Goal: Task Accomplishment & Management: Manage account settings

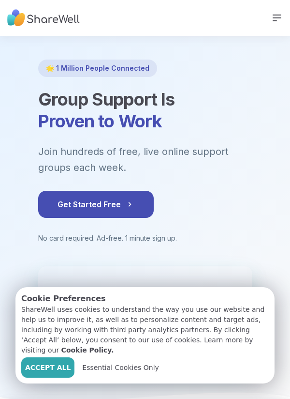
click at [55, 371] on span "Accept All" at bounding box center [48, 368] width 46 height 10
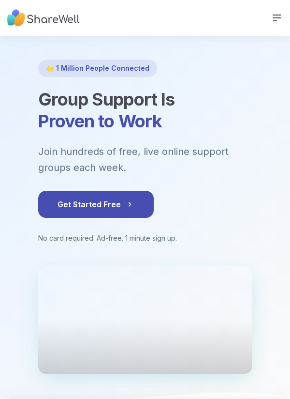
click at [281, 15] on icon at bounding box center [278, 18] width 8 height 6
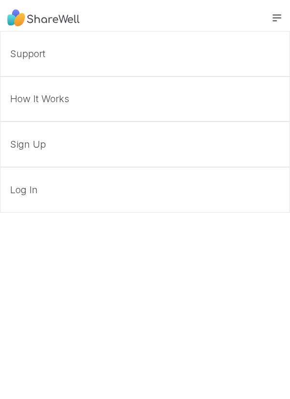
click at [12, 59] on link "Support" at bounding box center [145, 54] width 290 height 46
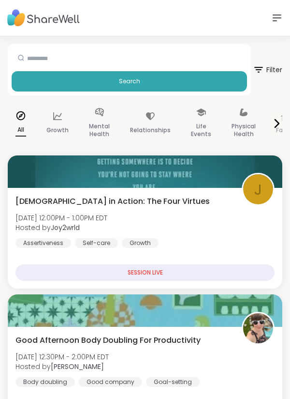
click at [276, 122] on icon at bounding box center [277, 124] width 12 height 12
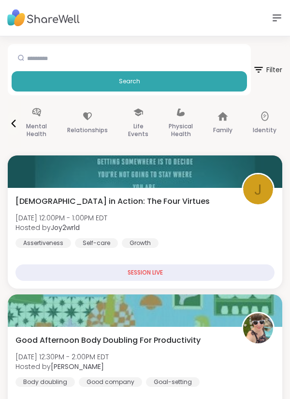
click at [34, 131] on p "Mental Health" at bounding box center [36, 130] width 21 height 19
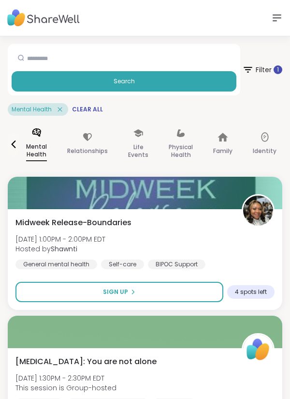
click at [280, 74] on div "1" at bounding box center [278, 69] width 9 height 9
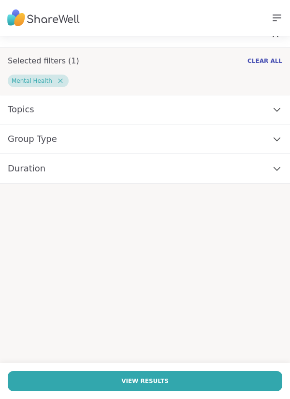
click at [286, 108] on div "Topics" at bounding box center [145, 110] width 290 height 30
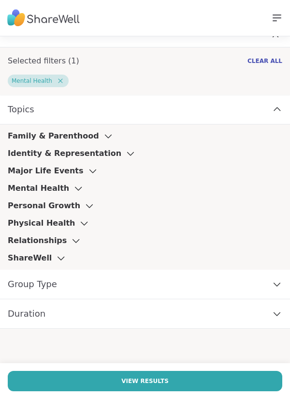
click at [10, 173] on h3 "Major Life Events" at bounding box center [46, 171] width 76 height 12
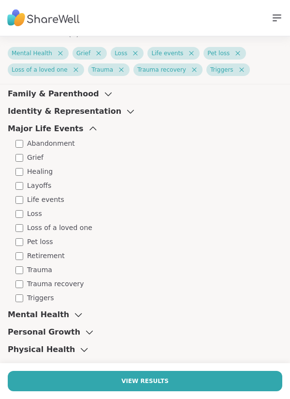
scroll to position [59, 0]
click at [9, 318] on h3 "Mental Health" at bounding box center [38, 315] width 61 height 12
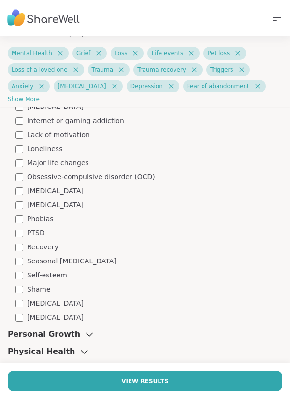
scroll to position [671, 0]
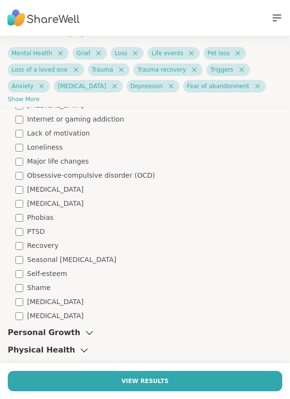
click at [8, 334] on h3 "Personal Growth" at bounding box center [44, 333] width 73 height 12
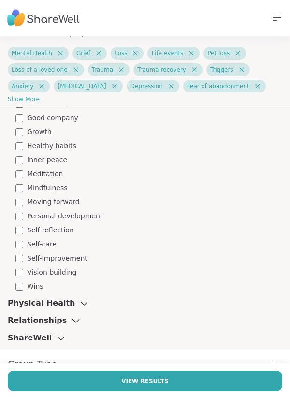
scroll to position [1038, 0]
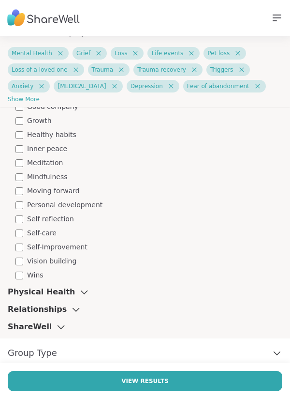
click at [8, 296] on h3 "Physical Health" at bounding box center [41, 292] width 67 height 12
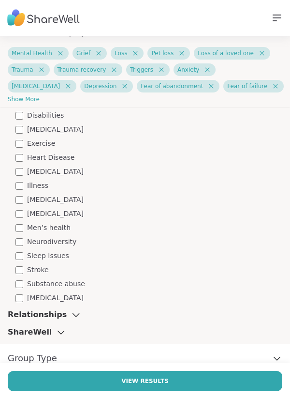
scroll to position [1381, 0]
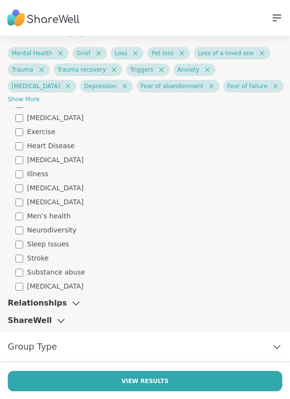
click at [21, 302] on h3 "Relationships" at bounding box center [37, 303] width 59 height 12
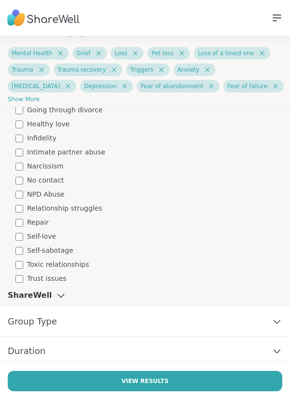
scroll to position [1718, 0]
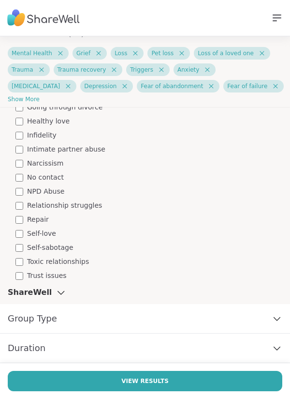
click at [16, 294] on h3 "ShareWell" at bounding box center [30, 293] width 44 height 12
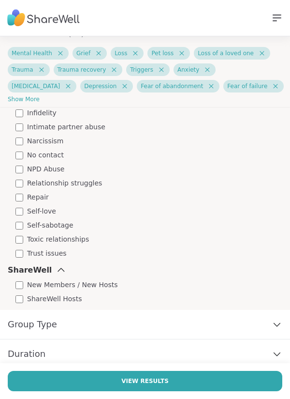
scroll to position [1746, 0]
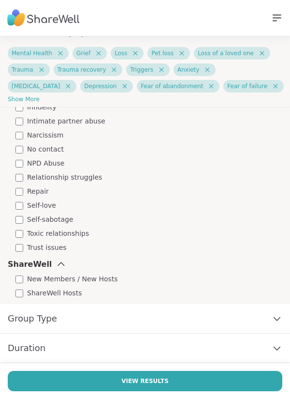
click at [15, 317] on span "Group Type" at bounding box center [32, 319] width 49 height 14
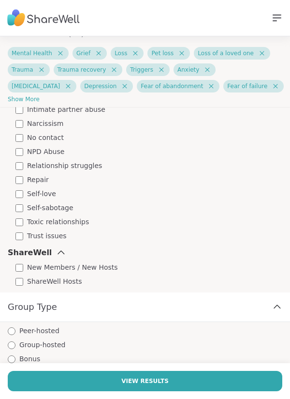
scroll to position [1792, 0]
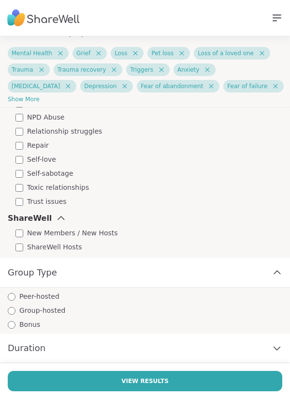
click at [25, 313] on span "Group-hosted" at bounding box center [42, 310] width 46 height 10
click at [36, 351] on span "Duration" at bounding box center [27, 348] width 38 height 14
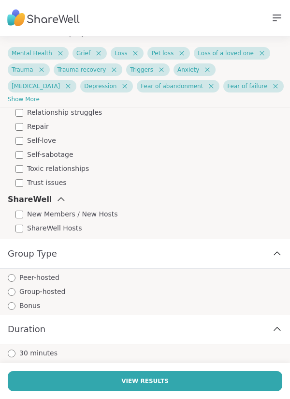
scroll to position [1852, 0]
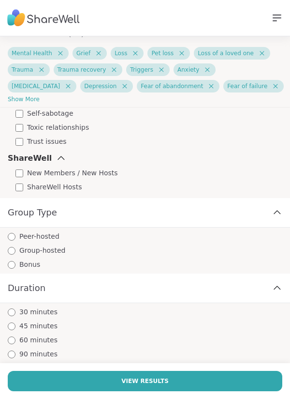
click at [38, 249] on span "Group-hosted" at bounding box center [42, 250] width 46 height 10
click at [52, 311] on span "30 minutes" at bounding box center [38, 312] width 38 height 10
click at [54, 353] on div "90 minutes" at bounding box center [149, 354] width 283 height 10
click at [51, 310] on span "30 minutes" at bounding box center [38, 312] width 38 height 10
click at [100, 377] on button "View Results" at bounding box center [145, 381] width 275 height 20
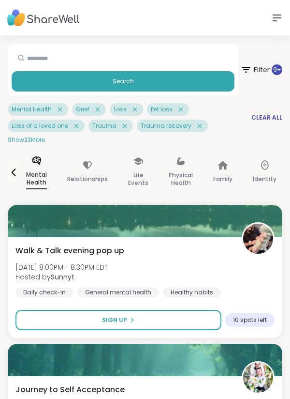
click at [280, 186] on div "Identity" at bounding box center [264, 172] width 39 height 49
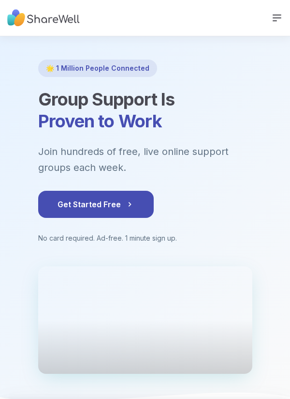
click at [273, 21] on icon at bounding box center [278, 18] width 12 height 12
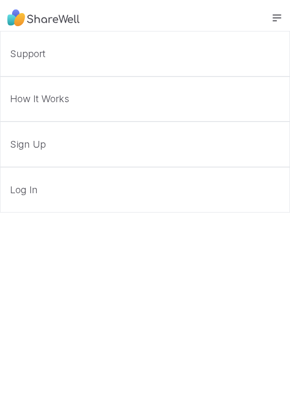
click at [145, 56] on link "Support" at bounding box center [145, 54] width 290 height 46
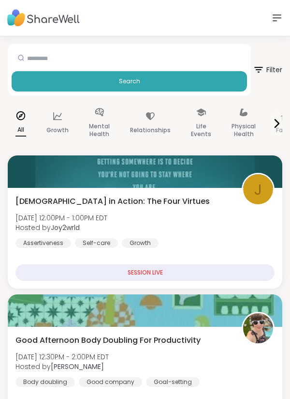
click at [279, 71] on span "Filter" at bounding box center [268, 69] width 30 height 23
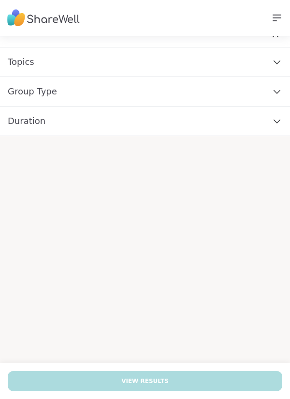
click at [150, 60] on div "Topics" at bounding box center [145, 62] width 290 height 30
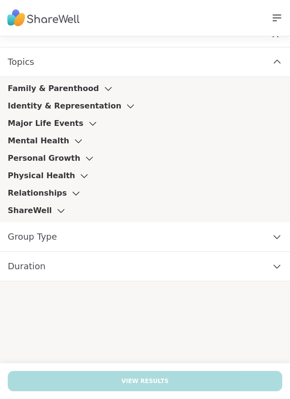
click at [88, 124] on icon at bounding box center [93, 123] width 11 height 7
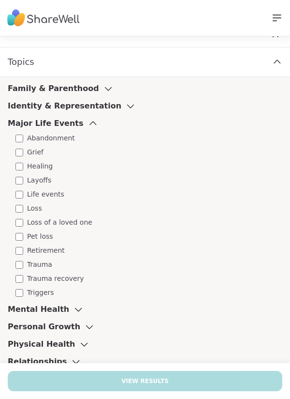
click at [42, 153] on div "Grief" at bounding box center [148, 152] width 267 height 10
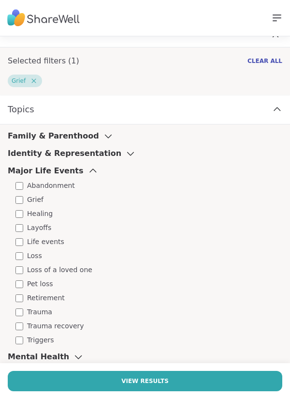
click at [70, 267] on span "Loss of a loved one" at bounding box center [59, 270] width 65 height 10
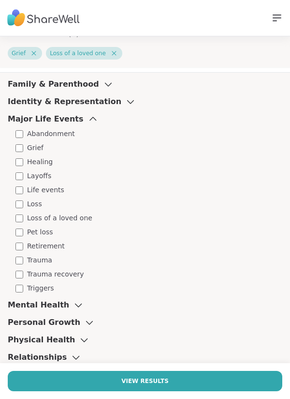
scroll to position [72, 0]
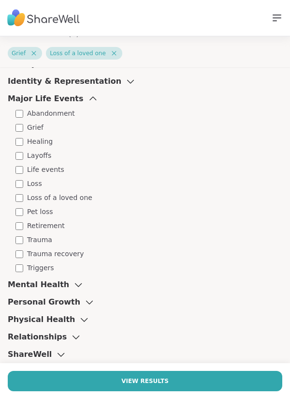
click at [50, 210] on span "Pet loss" at bounding box center [40, 212] width 26 height 10
click at [45, 238] on span "Trauma" at bounding box center [39, 240] width 25 height 10
click at [44, 269] on span "Triggers" at bounding box center [40, 268] width 27 height 10
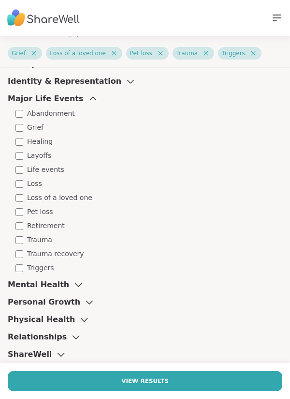
click at [69, 252] on span "Trauma recovery" at bounding box center [55, 254] width 57 height 10
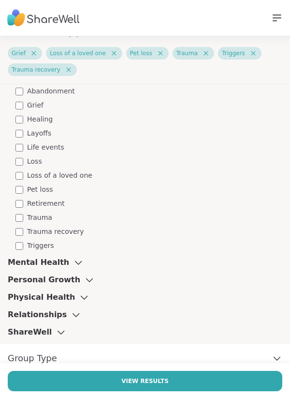
scroll to position [151, 0]
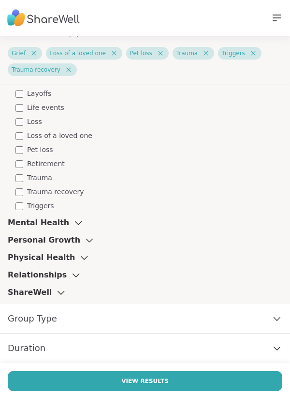
click at [73, 224] on icon at bounding box center [78, 222] width 11 height 7
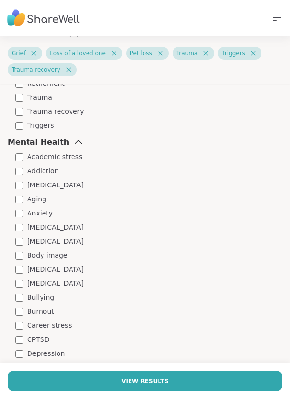
scroll to position [232, 0]
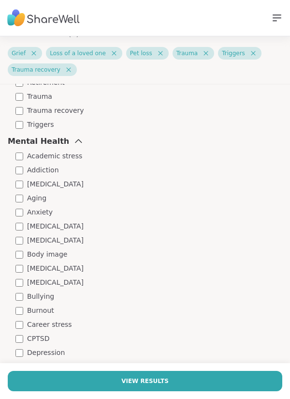
click at [43, 214] on span "Anxiety" at bounding box center [40, 212] width 26 height 10
click at [69, 230] on span "[MEDICAL_DATA]" at bounding box center [55, 226] width 57 height 10
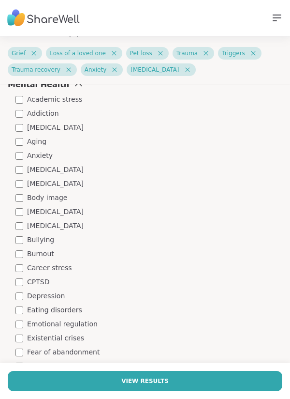
scroll to position [296, 0]
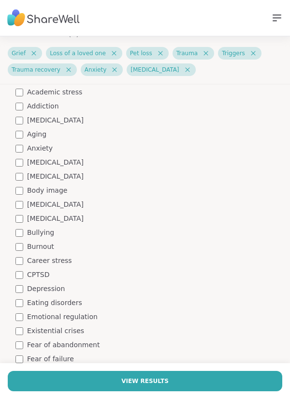
click at [52, 289] on span "Depression" at bounding box center [46, 289] width 38 height 10
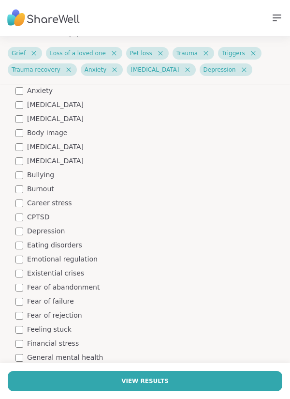
scroll to position [354, 0]
click at [88, 282] on span "Fear of abandonment" at bounding box center [63, 287] width 73 height 10
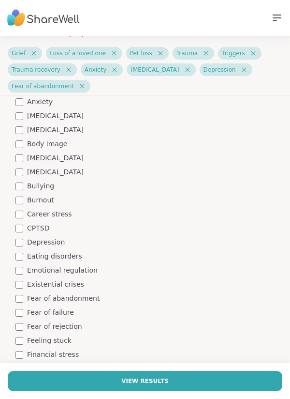
scroll to position [366, 0]
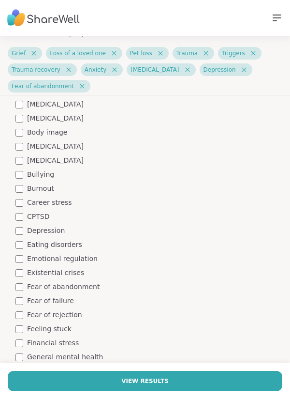
click at [61, 296] on span "Fear of failure" at bounding box center [50, 301] width 47 height 10
click at [71, 316] on span "Fear of rejection" at bounding box center [54, 315] width 55 height 10
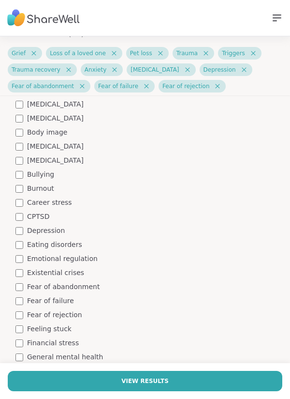
click at [66, 329] on span "Feeling stuck" at bounding box center [49, 329] width 45 height 10
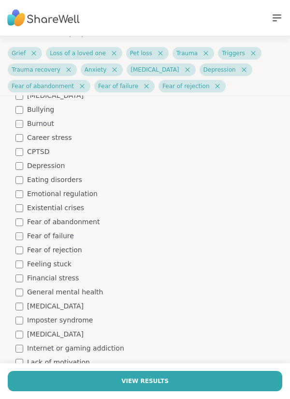
scroll to position [431, 0]
click at [86, 219] on span "Fear of abandonment" at bounding box center [63, 221] width 73 height 10
click at [80, 220] on span "Fear of abandonment" at bounding box center [63, 221] width 73 height 10
click at [69, 276] on span "Financial stress" at bounding box center [53, 278] width 52 height 10
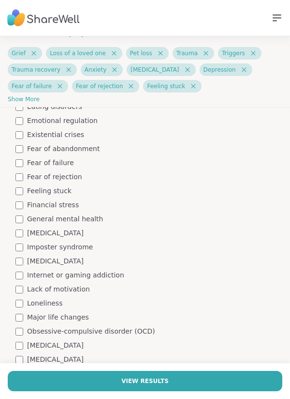
scroll to position [520, 0]
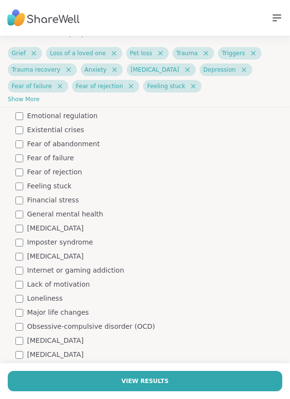
click at [55, 296] on span "Loneliness" at bounding box center [44, 298] width 35 height 10
click at [117, 281] on div "Lack of motivation" at bounding box center [148, 284] width 267 height 10
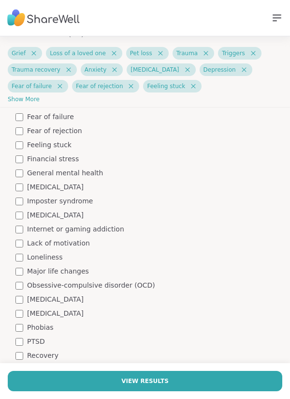
scroll to position [564, 0]
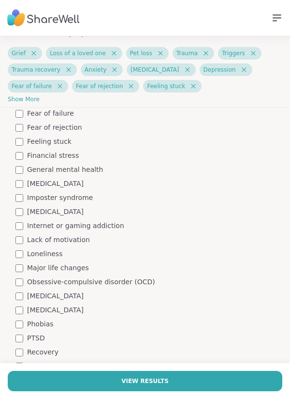
click at [47, 323] on span "Phobias" at bounding box center [40, 324] width 27 height 10
click at [39, 337] on span "PTSD" at bounding box center [36, 338] width 18 height 10
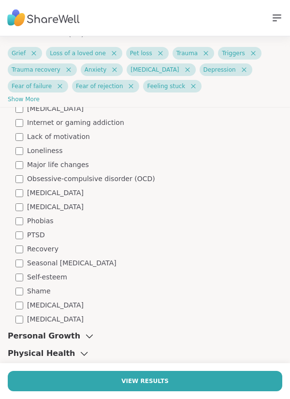
scroll to position [668, 0]
click at [52, 291] on div "Shame" at bounding box center [148, 291] width 267 height 10
click at [60, 302] on span "[MEDICAL_DATA]" at bounding box center [55, 305] width 57 height 10
click at [63, 338] on h3 "Personal Growth" at bounding box center [44, 336] width 73 height 12
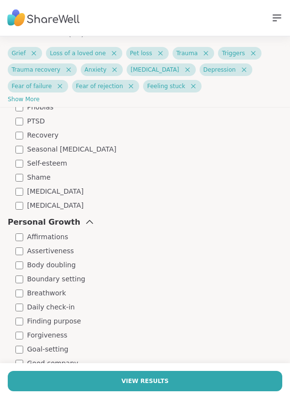
scroll to position [784, 0]
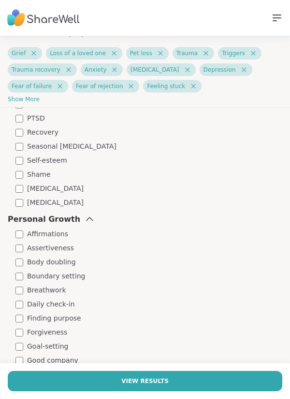
click at [63, 319] on span "Finding purpose" at bounding box center [54, 318] width 54 height 10
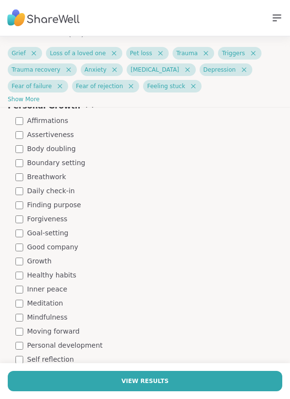
scroll to position [898, 0]
click at [67, 330] on span "Moving forward" at bounding box center [53, 331] width 53 height 10
click at [68, 274] on span "Healthy habits" at bounding box center [51, 275] width 49 height 10
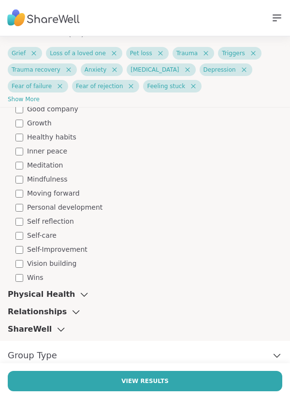
scroll to position [1038, 0]
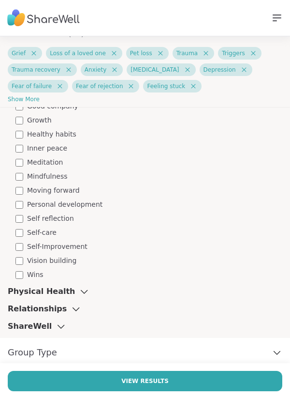
click at [79, 289] on icon at bounding box center [84, 291] width 11 height 7
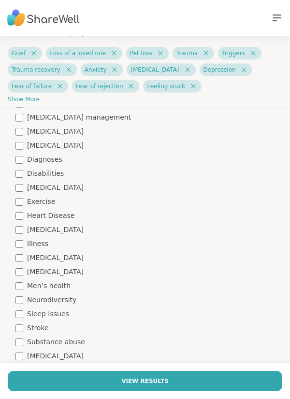
scroll to position [1312, 0]
click at [61, 314] on span "Sleep Issues" at bounding box center [48, 313] width 42 height 10
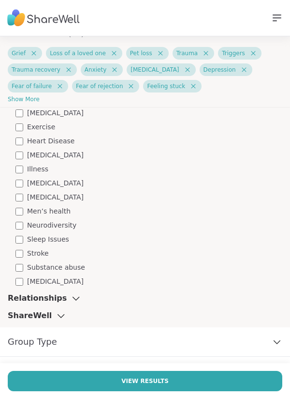
scroll to position [1386, 0]
click at [71, 298] on icon at bounding box center [76, 298] width 11 height 7
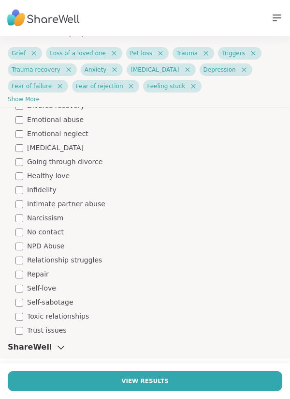
scroll to position [1663, 0]
click at [57, 331] on span "Trust issues" at bounding box center [47, 330] width 40 height 10
click at [56, 346] on icon at bounding box center [61, 347] width 11 height 7
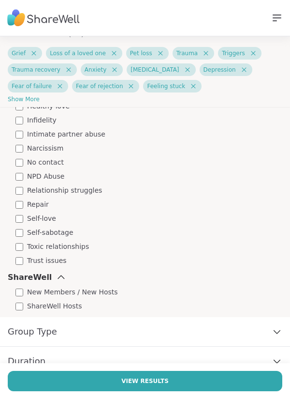
scroll to position [1746, 0]
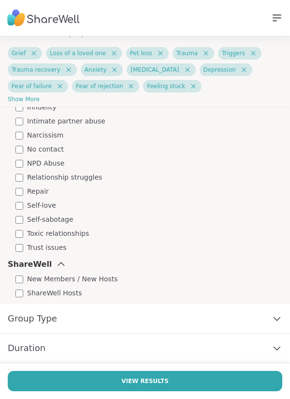
click at [63, 318] on div "Group Type" at bounding box center [145, 319] width 290 height 30
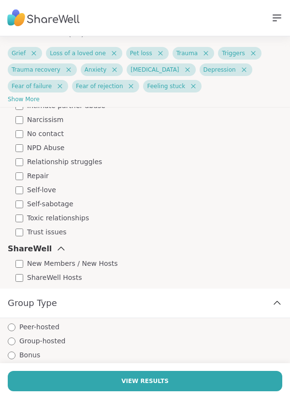
scroll to position [1792, 0]
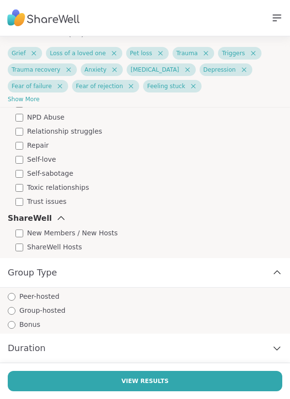
click at [67, 350] on div "Duration" at bounding box center [145, 349] width 290 height 30
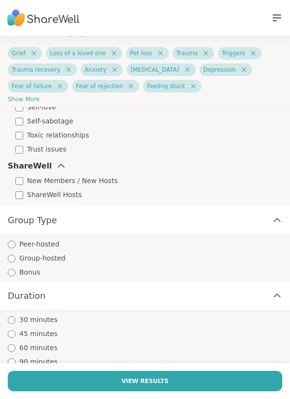
scroll to position [1852, 0]
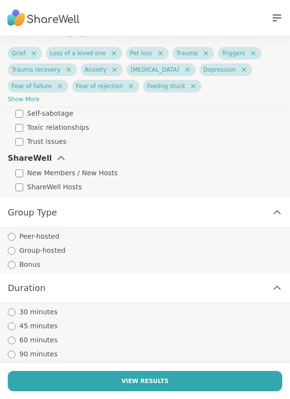
click at [52, 311] on span "30 minutes" at bounding box center [38, 312] width 38 height 10
click at [52, 352] on span "90 minutes" at bounding box center [38, 354] width 38 height 10
click at [55, 315] on div "30 minutes" at bounding box center [149, 312] width 283 height 10
click at [93, 380] on button "View Results" at bounding box center [145, 381] width 275 height 20
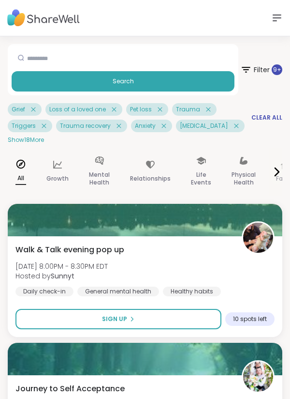
click at [16, 261] on div "Walk & Talk evening pop up [DATE] 8:00PM - 8:30PM EDT Hosted by Sunnyt Daily ch…" at bounding box center [144, 270] width 259 height 52
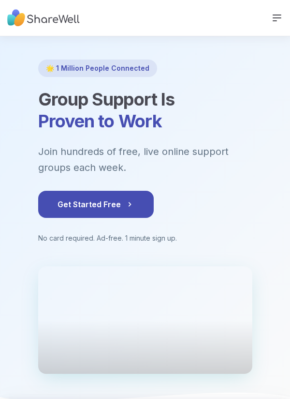
click at [281, 20] on icon at bounding box center [278, 18] width 12 height 12
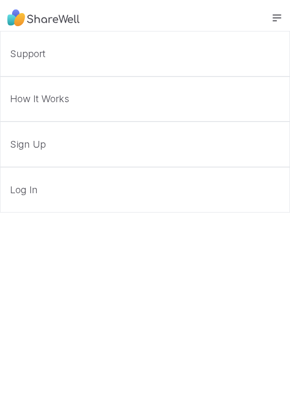
click at [145, 66] on link "Support" at bounding box center [145, 54] width 290 height 46
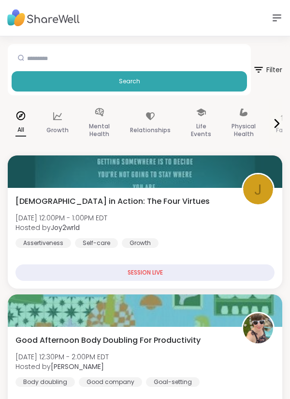
click at [278, 18] on icon at bounding box center [278, 18] width 8 height 6
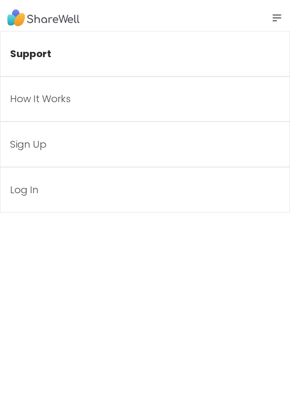
click at [192, 39] on link "Support" at bounding box center [145, 54] width 290 height 46
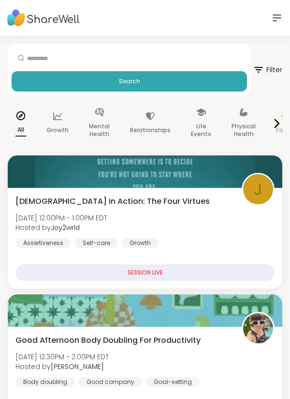
click at [279, 68] on span "Filter" at bounding box center [268, 69] width 30 height 23
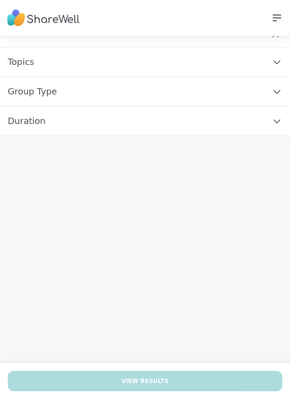
click at [164, 61] on div "Topics" at bounding box center [145, 62] width 290 height 30
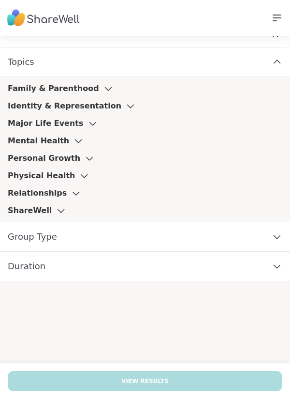
click at [88, 125] on icon at bounding box center [93, 123] width 11 height 7
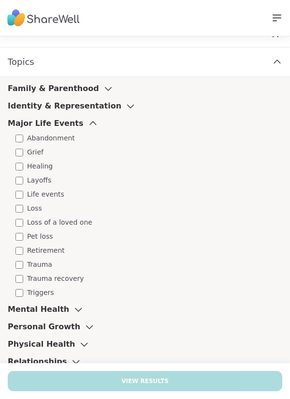
click at [44, 153] on div "Grief" at bounding box center [148, 152] width 267 height 10
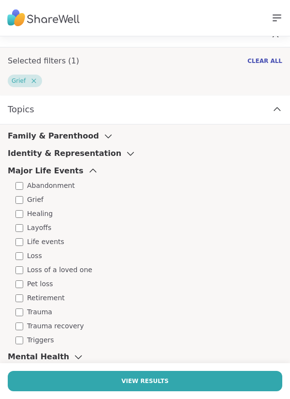
click at [65, 270] on span "Loss of a loved one" at bounding box center [59, 270] width 65 height 10
click at [47, 280] on span "Pet loss" at bounding box center [40, 284] width 26 height 10
click at [44, 315] on span "Trauma" at bounding box center [39, 312] width 25 height 10
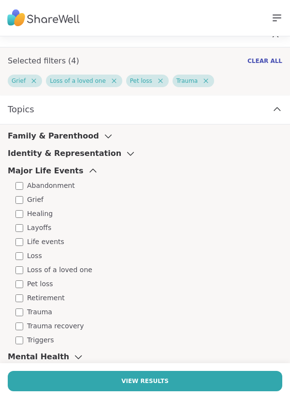
click at [57, 326] on span "Trauma recovery" at bounding box center [55, 326] width 57 height 10
click at [43, 344] on span "Triggers" at bounding box center [40, 340] width 27 height 10
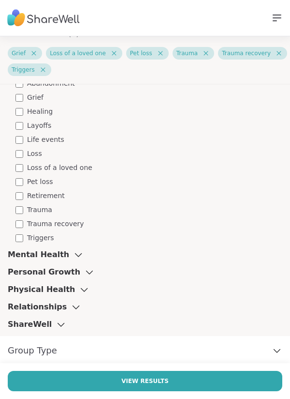
scroll to position [121, 0]
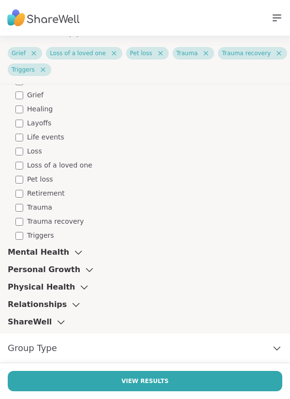
click at [55, 253] on h3 "Mental Health" at bounding box center [38, 252] width 61 height 12
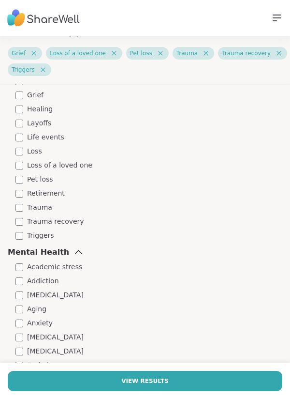
click at [48, 321] on span "Anxiety" at bounding box center [40, 323] width 26 height 10
click at [63, 334] on span "[MEDICAL_DATA]" at bounding box center [55, 337] width 57 height 10
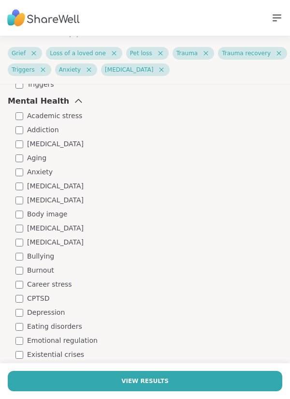
scroll to position [275, 0]
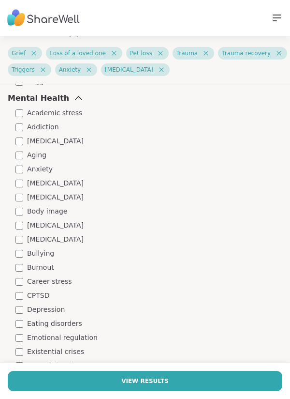
click at [56, 307] on span "Depression" at bounding box center [46, 310] width 38 height 10
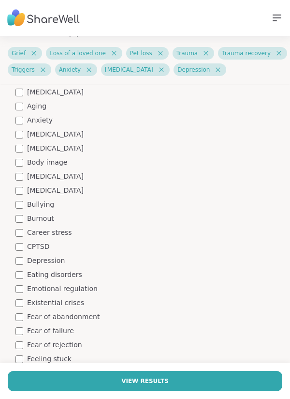
scroll to position [324, 0]
click at [61, 329] on span "Fear of failure" at bounding box center [50, 330] width 47 height 10
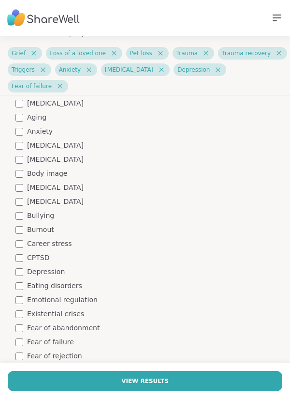
click at [81, 323] on span "Fear of abandonment" at bounding box center [63, 328] width 73 height 10
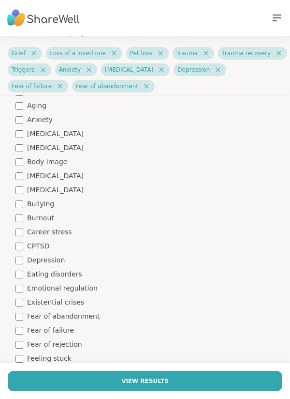
click at [68, 340] on span "Fear of rejection" at bounding box center [54, 344] width 55 height 10
click at [61, 355] on span "Feeling stuck" at bounding box center [49, 358] width 45 height 10
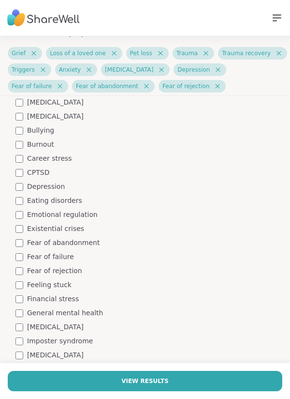
scroll to position [410, 0]
click at [64, 303] on span "Financial stress" at bounding box center [53, 298] width 52 height 10
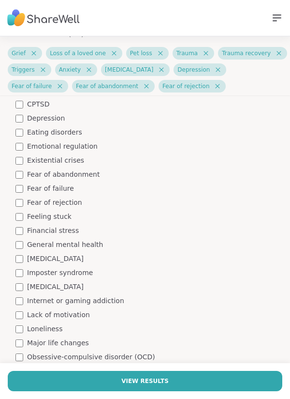
click at [55, 331] on span "Loneliness" at bounding box center [44, 329] width 35 height 10
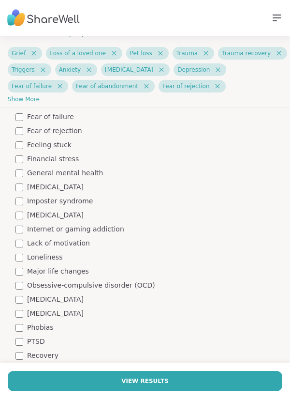
scroll to position [562, 0]
click at [51, 325] on div "Phobias" at bounding box center [148, 327] width 267 height 10
click at [46, 341] on div "PTSD" at bounding box center [148, 341] width 267 height 10
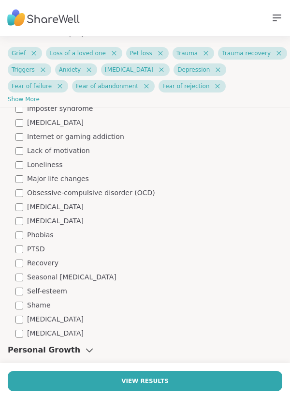
scroll to position [656, 0]
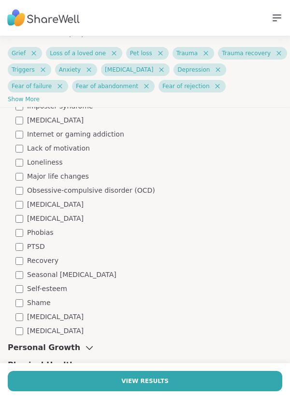
click at [52, 301] on div "Shame" at bounding box center [148, 303] width 267 height 10
click at [59, 313] on span "[MEDICAL_DATA]" at bounding box center [55, 317] width 57 height 10
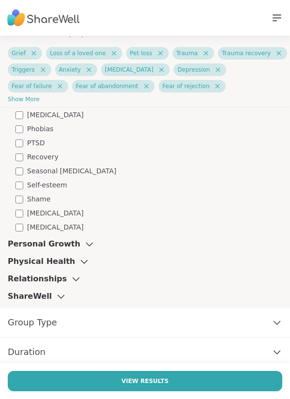
scroll to position [763, 0]
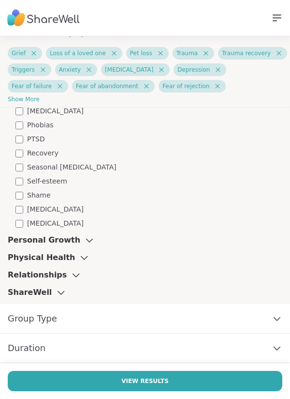
click at [84, 241] on icon at bounding box center [89, 240] width 11 height 7
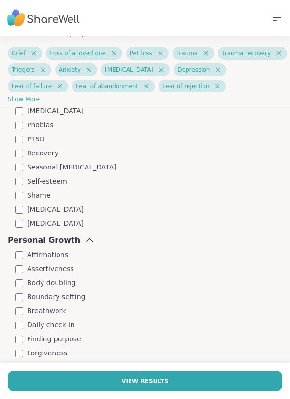
click at [68, 340] on span "Finding purpose" at bounding box center [54, 339] width 54 height 10
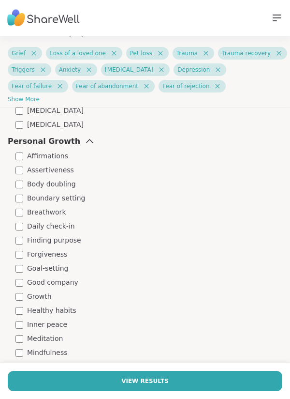
scroll to position [868, 0]
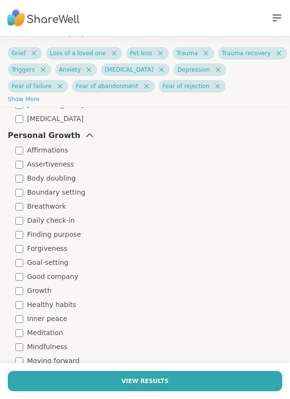
click at [67, 302] on span "Healthy habits" at bounding box center [51, 305] width 49 height 10
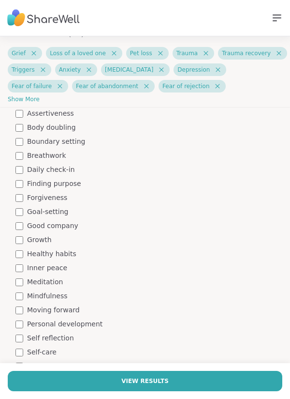
scroll to position [924, 0]
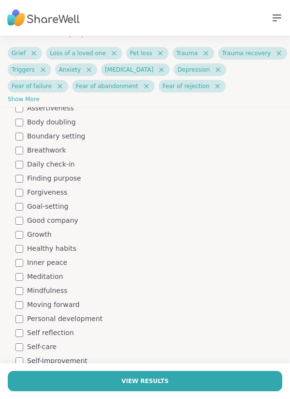
click at [73, 304] on span "Moving forward" at bounding box center [53, 305] width 53 height 10
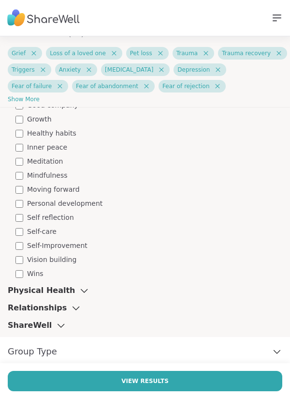
scroll to position [1043, 0]
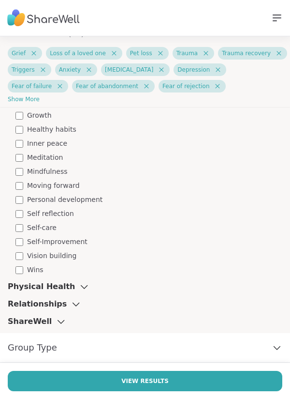
click at [79, 287] on icon at bounding box center [84, 286] width 11 height 7
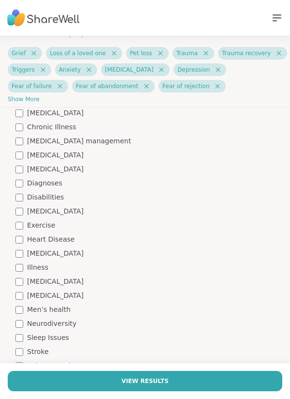
scroll to position [1288, 0]
click at [61, 336] on span "Sleep Issues" at bounding box center [48, 337] width 42 height 10
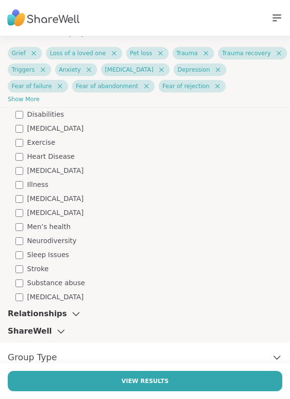
scroll to position [1374, 0]
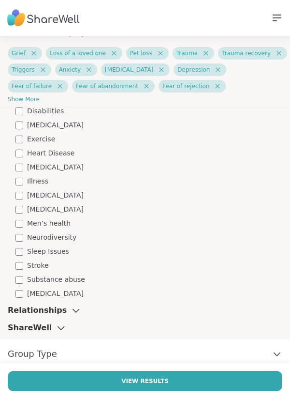
click at [79, 311] on div "Relationships" at bounding box center [145, 311] width 275 height 12
click at [71, 312] on icon at bounding box center [76, 310] width 11 height 7
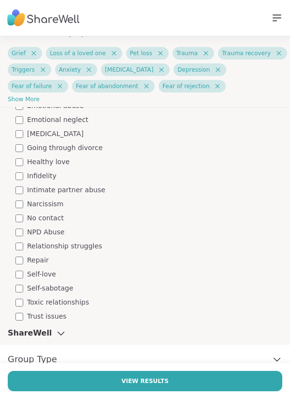
scroll to position [1678, 0]
click at [63, 318] on div "Trust issues" at bounding box center [148, 316] width 267 height 10
click at [73, 335] on div "ShareWell" at bounding box center [145, 333] width 275 height 12
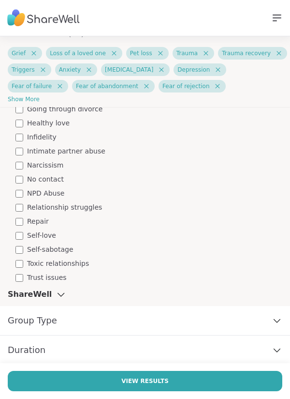
scroll to position [1718, 0]
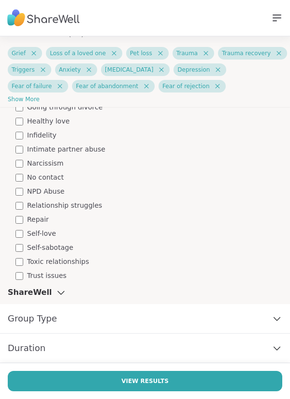
click at [88, 321] on div "Group Type" at bounding box center [145, 319] width 290 height 30
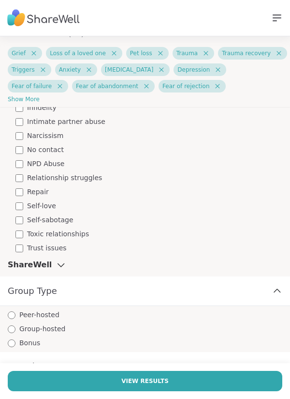
scroll to position [1764, 0]
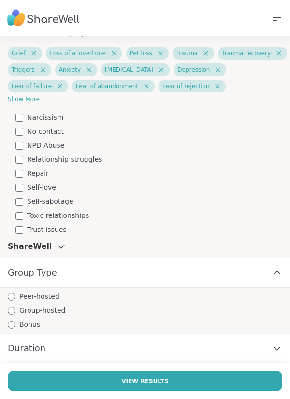
click at [73, 348] on div "Duration" at bounding box center [145, 349] width 290 height 30
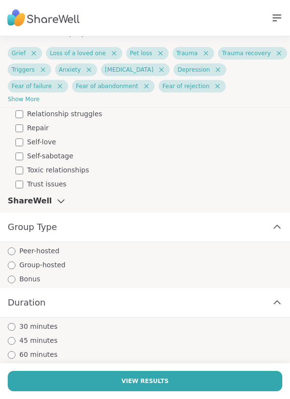
scroll to position [1824, 0]
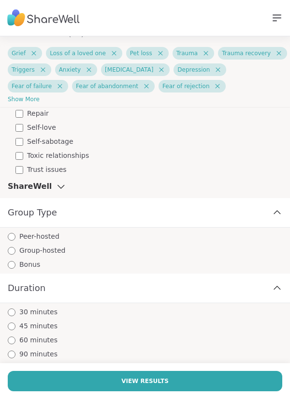
click at [53, 342] on div "60 minutes" at bounding box center [149, 340] width 283 height 10
click at [115, 378] on button "View Results" at bounding box center [145, 381] width 275 height 20
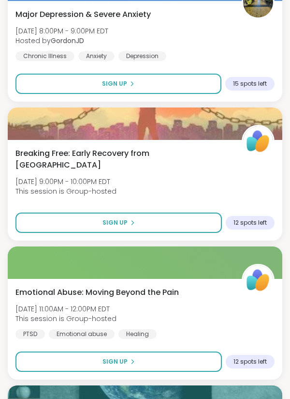
scroll to position [2884, 0]
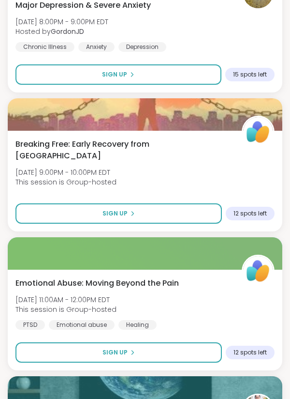
click at [19, 177] on div "Breaking Free: Early Recovery from Abuse [DATE] 9:00PM - 10:00PM EDT This sessi…" at bounding box center [144, 170] width 259 height 64
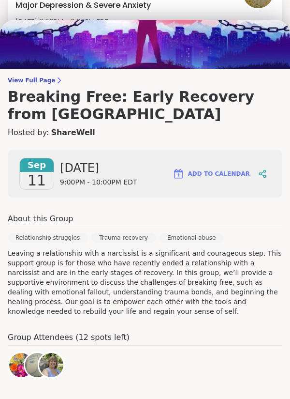
scroll to position [0, 0]
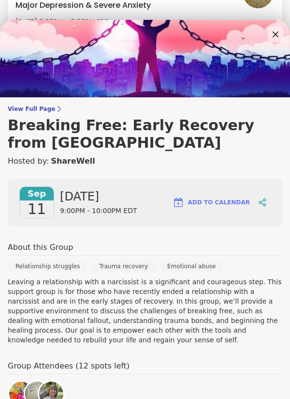
click at [280, 35] on icon at bounding box center [276, 35] width 12 height 12
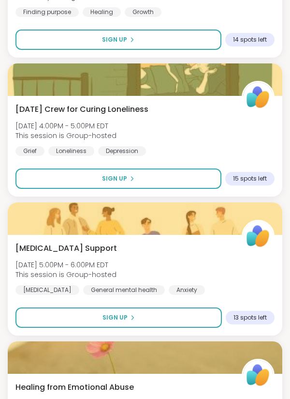
scroll to position [3337, 0]
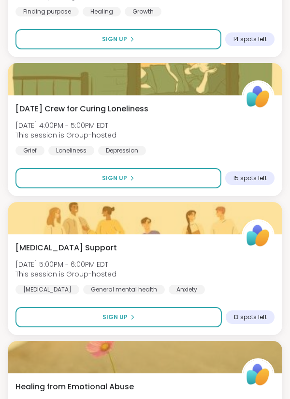
click at [172, 269] on div "[MEDICAL_DATA] Support [DATE] 5:00PM - 6:00PM EDT This session is Group-hosted …" at bounding box center [144, 268] width 259 height 52
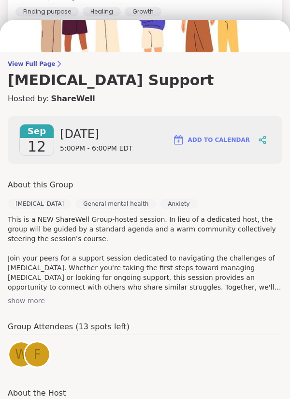
scroll to position [0, 0]
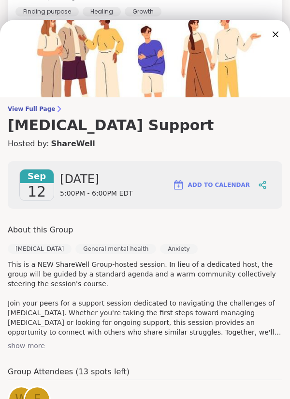
click at [275, 38] on icon at bounding box center [276, 35] width 12 height 12
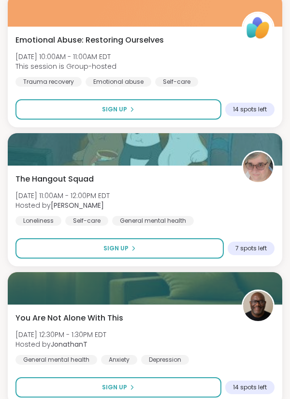
scroll to position [4379, 0]
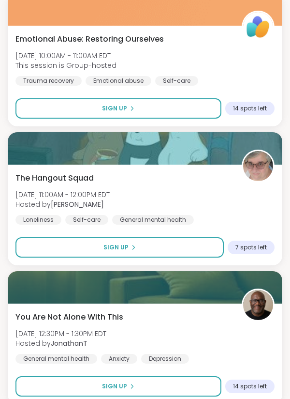
click at [208, 189] on div "The Hangout Squad [DATE] 11:00AM - 12:00PM EDT Hosted by [PERSON_NAME] Self-car…" at bounding box center [144, 198] width 259 height 52
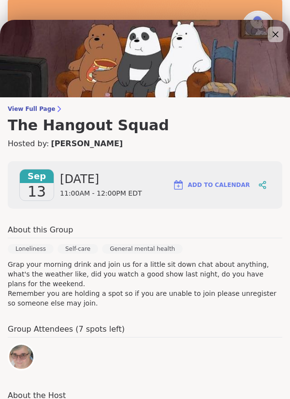
click at [277, 37] on icon at bounding box center [276, 35] width 12 height 12
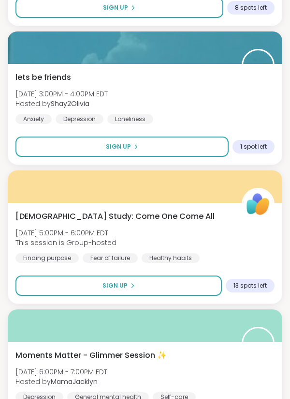
scroll to position [588, 0]
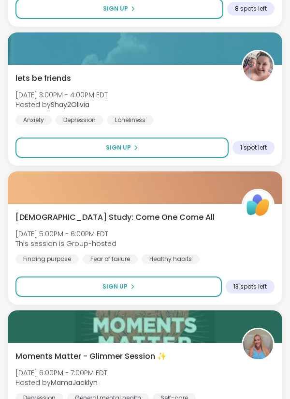
click at [166, 106] on div "lets be friends [DATE] 3:00PM - 4:00PM EDT Hosted by Shay2Olivia Anxiety [MEDIC…" at bounding box center [144, 99] width 259 height 52
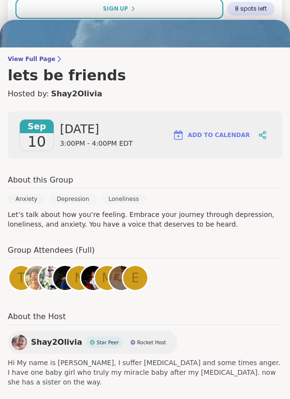
scroll to position [51, 0]
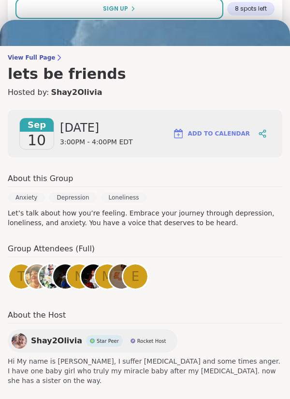
click at [10, 60] on span "View Full Page" at bounding box center [145, 58] width 275 height 8
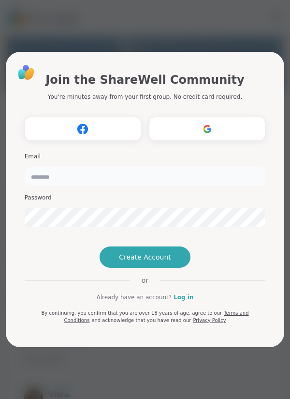
click at [35, 167] on input "email" at bounding box center [146, 176] width 242 height 19
type input "**********"
click at [56, 167] on input "**********" at bounding box center [146, 176] width 242 height 19
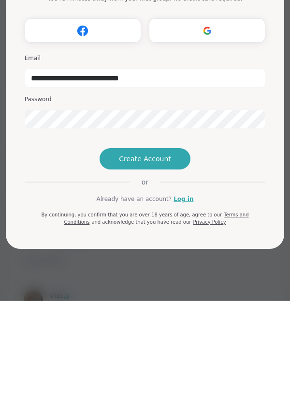
click at [113, 268] on button "Create Account" at bounding box center [145, 256] width 91 height 21
click at [112, 268] on button "Create Account" at bounding box center [145, 256] width 91 height 21
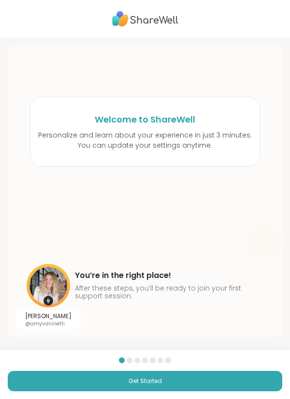
click at [87, 374] on button "Get Started" at bounding box center [145, 381] width 275 height 20
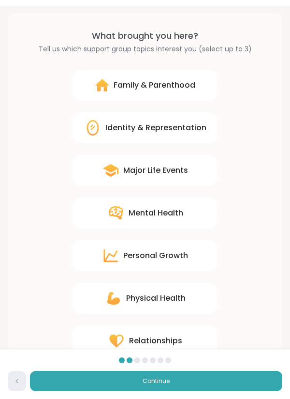
scroll to position [36, 0]
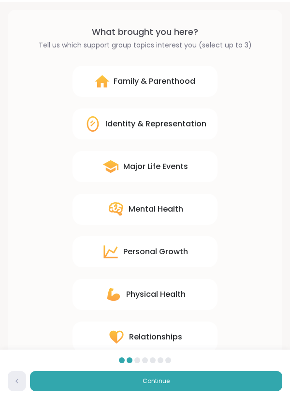
click at [136, 212] on div "Mental Health" at bounding box center [156, 209] width 55 height 12
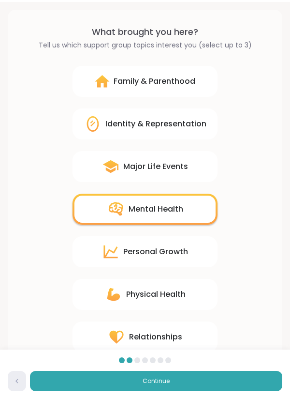
click at [109, 391] on button "Continue" at bounding box center [156, 381] width 253 height 20
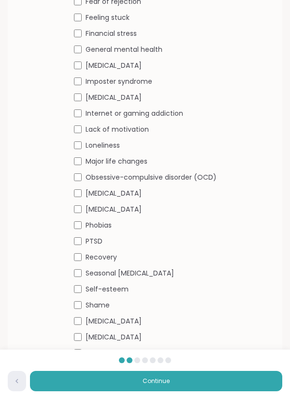
scroll to position [430, 0]
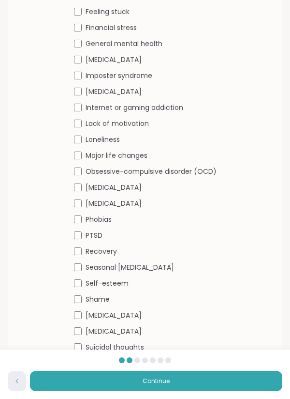
click at [79, 391] on button "Continue" at bounding box center [156, 381] width 253 height 20
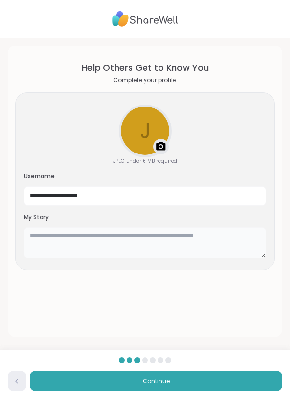
click at [32, 239] on textarea at bounding box center [145, 242] width 243 height 31
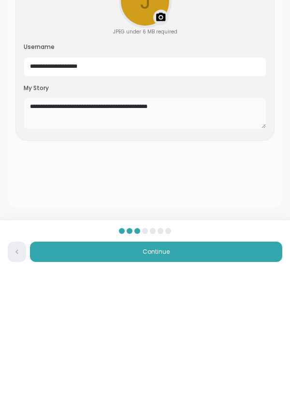
click at [132, 237] on textarea "**********" at bounding box center [145, 242] width 243 height 31
click at [203, 236] on textarea "**********" at bounding box center [145, 242] width 243 height 31
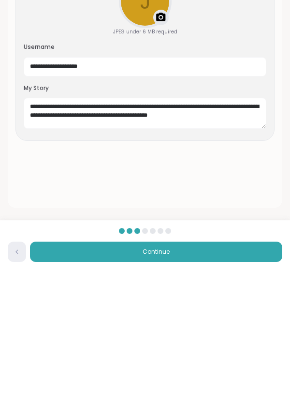
click at [290, 168] on div "**********" at bounding box center [145, 199] width 290 height 399
click at [290, 169] on div "**********" at bounding box center [145, 199] width 290 height 399
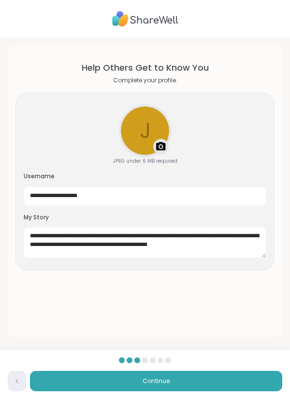
click at [290, 39] on div "**********" at bounding box center [145, 199] width 290 height 399
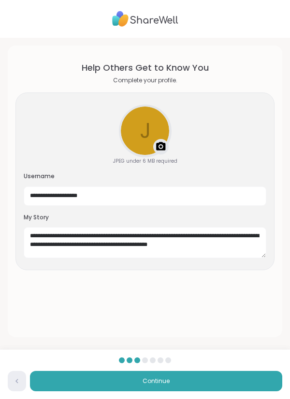
click at [290, 40] on div "**********" at bounding box center [145, 199] width 290 height 399
click at [290, 39] on div "**********" at bounding box center [145, 199] width 290 height 399
click at [208, 246] on textarea "**********" at bounding box center [145, 242] width 243 height 31
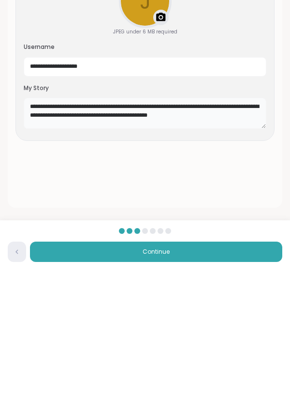
click at [216, 246] on textarea "**********" at bounding box center [145, 242] width 243 height 31
click at [207, 237] on textarea "**********" at bounding box center [145, 242] width 243 height 31
click at [212, 237] on textarea "**********" at bounding box center [145, 242] width 243 height 31
click at [194, 246] on textarea "**********" at bounding box center [145, 242] width 243 height 31
click at [77, 255] on textarea "**********" at bounding box center [145, 242] width 243 height 31
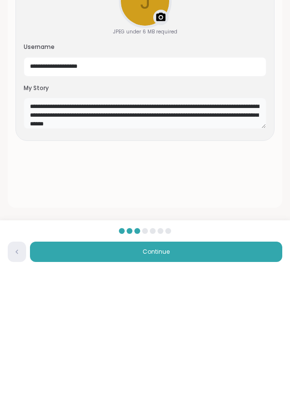
click at [83, 254] on textarea "**********" at bounding box center [145, 242] width 243 height 31
click at [95, 256] on textarea "**********" at bounding box center [145, 242] width 243 height 31
click at [152, 253] on textarea "**********" at bounding box center [145, 242] width 243 height 31
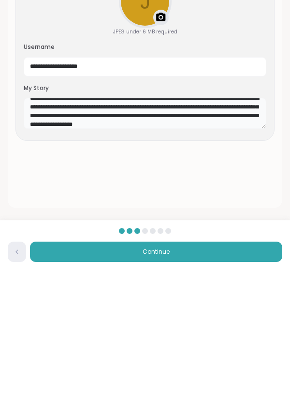
click at [214, 256] on textarea "**********" at bounding box center [145, 242] width 243 height 31
click at [218, 256] on textarea "**********" at bounding box center [145, 242] width 243 height 31
click at [239, 256] on textarea "**********" at bounding box center [145, 242] width 243 height 31
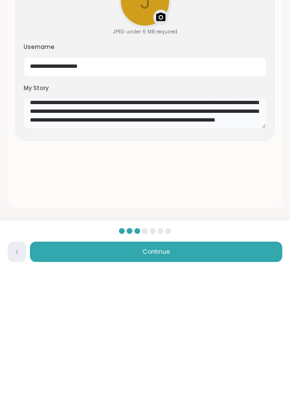
type textarea "**********"
click at [95, 194] on input "**********" at bounding box center [145, 195] width 243 height 19
type input "**********"
click at [32, 198] on input "******" at bounding box center [145, 195] width 243 height 19
click at [24, 198] on input "******" at bounding box center [145, 195] width 243 height 19
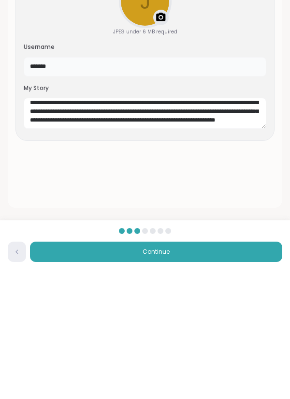
click at [49, 198] on input "*******" at bounding box center [145, 195] width 243 height 19
type input "**********"
click at [186, 256] on textarea "**********" at bounding box center [145, 242] width 243 height 31
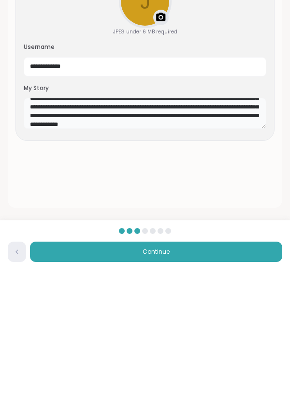
scroll to position [26, 0]
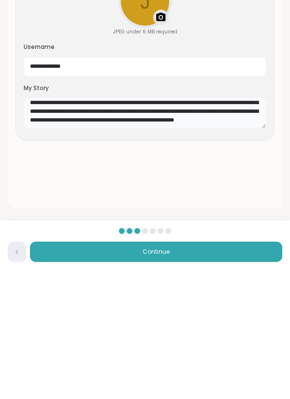
click at [52, 256] on textarea "**********" at bounding box center [145, 242] width 243 height 31
click at [58, 256] on textarea "**********" at bounding box center [145, 242] width 243 height 31
click at [182, 256] on textarea "**********" at bounding box center [145, 242] width 243 height 31
click at [153, 254] on textarea "**********" at bounding box center [145, 242] width 243 height 31
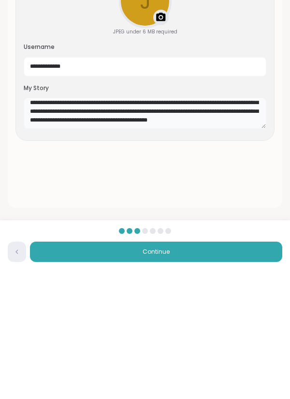
click at [245, 256] on textarea "**********" at bounding box center [145, 242] width 243 height 31
click at [222, 244] on textarea "**********" at bounding box center [145, 242] width 243 height 31
click at [111, 258] on textarea "**********" at bounding box center [145, 242] width 243 height 31
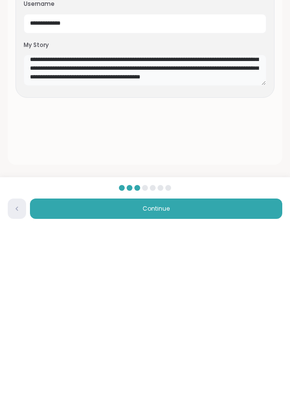
type textarea "**********"
click at [264, 375] on button "Continue" at bounding box center [156, 381] width 253 height 20
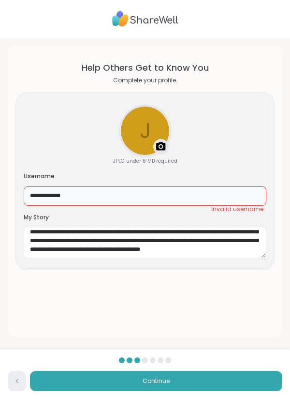
click at [68, 196] on input "**********" at bounding box center [145, 195] width 243 height 19
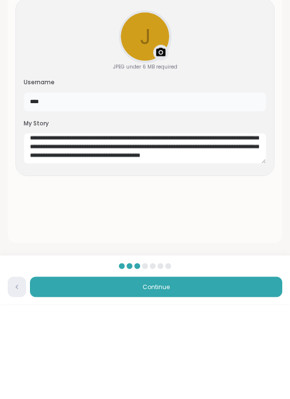
type input "***"
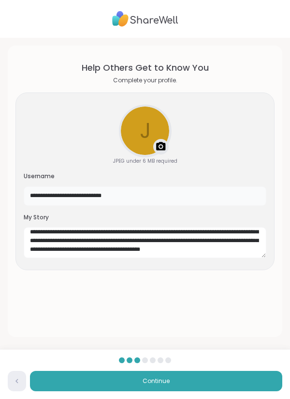
click at [168, 196] on input "**********" at bounding box center [145, 195] width 243 height 19
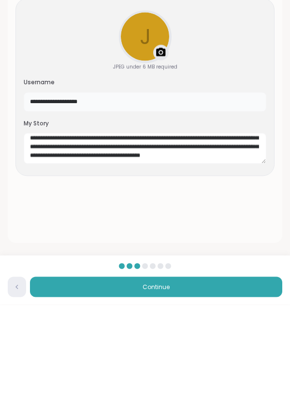
type input "**********"
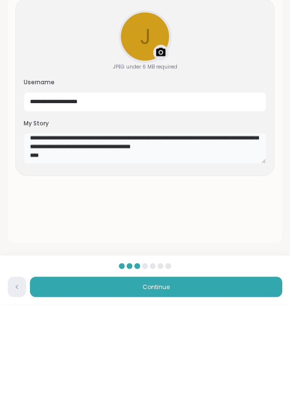
scroll to position [100, 0]
type textarea "**********"
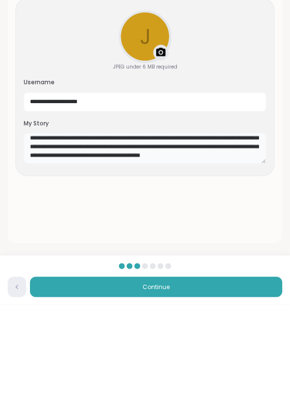
scroll to position [91, 0]
click at [256, 295] on section "**********" at bounding box center [144, 191] width 259 height 276
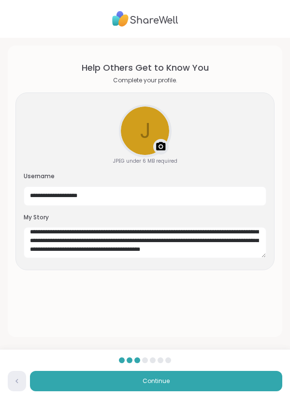
click at [253, 375] on button "Continue" at bounding box center [156, 381] width 253 height 20
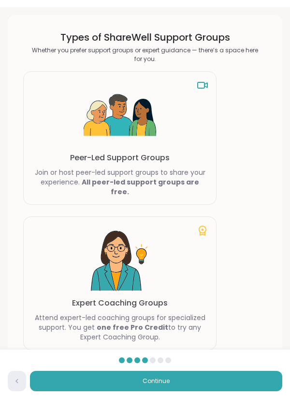
scroll to position [36, 0]
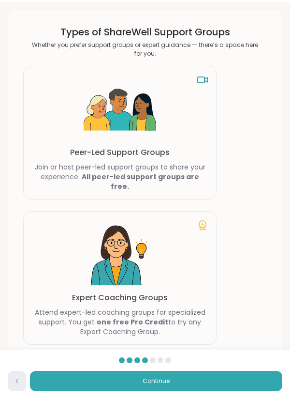
click at [241, 352] on div "Friend anyone you meet and start DM conversations" at bounding box center [145, 357] width 244 height 10
click at [254, 391] on button "Continue" at bounding box center [156, 381] width 253 height 20
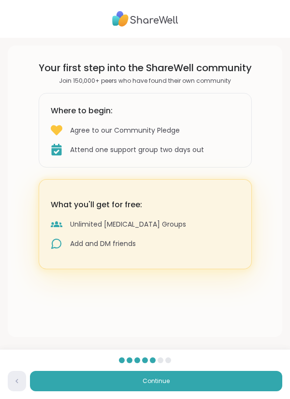
click at [253, 391] on button "Continue" at bounding box center [156, 381] width 253 height 20
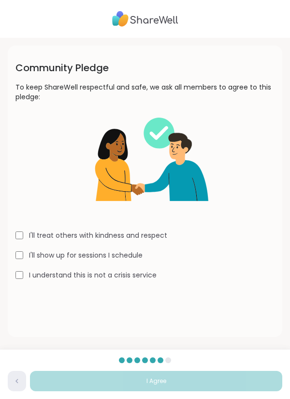
click at [43, 254] on label "I'll show up for sessions I schedule" at bounding box center [86, 255] width 114 height 10
click at [113, 273] on label "I understand this is not a crisis service" at bounding box center [93, 275] width 128 height 10
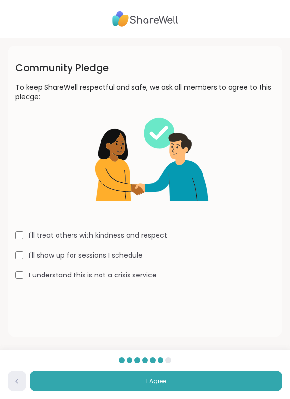
click at [217, 391] on button "I Agree" at bounding box center [156, 381] width 253 height 20
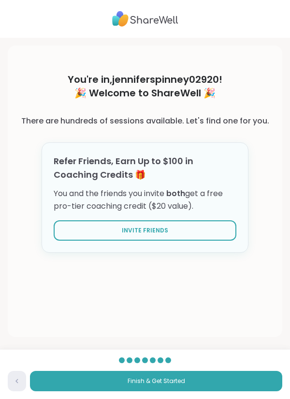
click at [225, 391] on button "Finish & Get Started" at bounding box center [156, 381] width 253 height 20
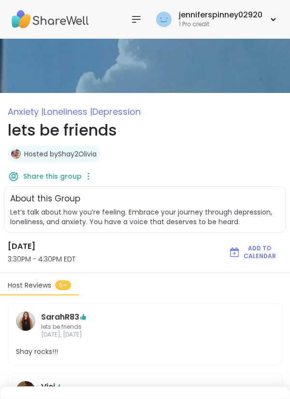
click at [274, 20] on icon at bounding box center [273, 19] width 3 height 2
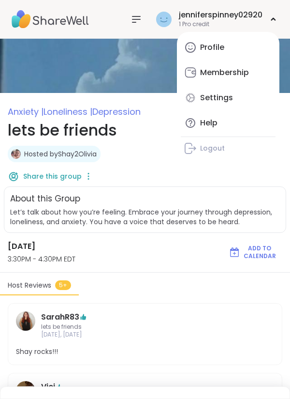
click at [249, 54] on link "Profile" at bounding box center [228, 47] width 95 height 23
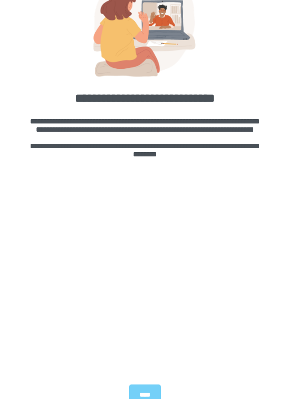
scroll to position [69, 0]
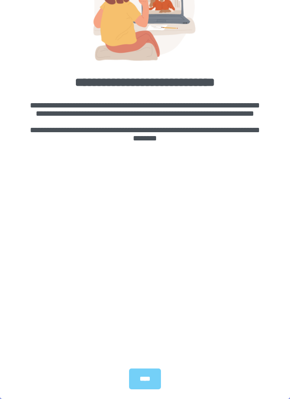
click at [134, 364] on div "****" at bounding box center [145, 379] width 290 height 40
click at [138, 373] on div "****" at bounding box center [145, 378] width 32 height 21
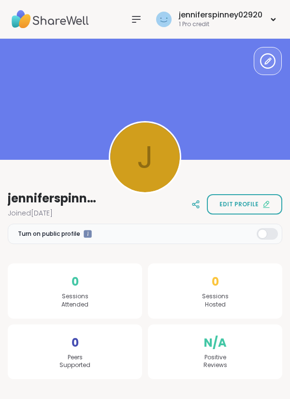
click at [268, 18] on div "jenniferspinney02920 1 Pro credit" at bounding box center [216, 19] width 125 height 23
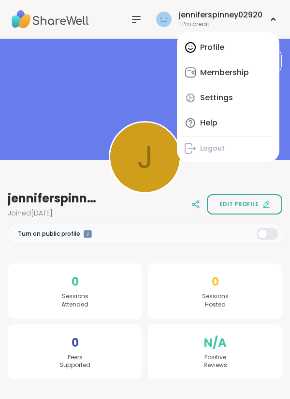
click at [247, 103] on link "Settings" at bounding box center [228, 97] width 95 height 23
select select "**"
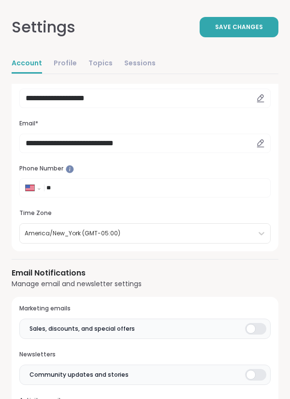
scroll to position [108, 0]
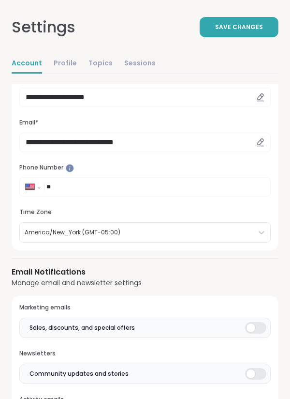
click at [256, 326] on div at bounding box center [255, 328] width 21 height 12
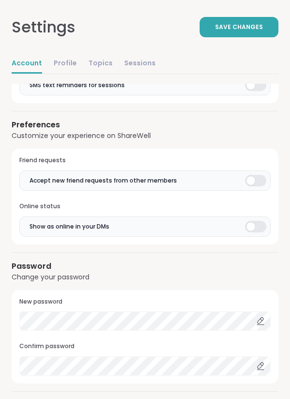
scroll to position [858, 0]
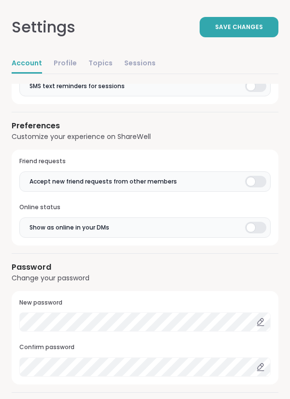
click at [55, 61] on link "Profile" at bounding box center [65, 63] width 23 height 19
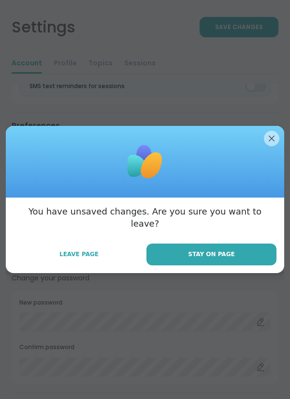
click at [245, 251] on button "Stay on Page" at bounding box center [212, 255] width 130 height 22
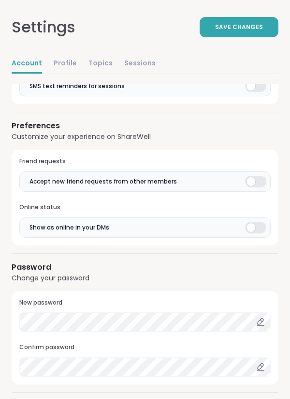
click at [127, 60] on link "Sessions" at bounding box center [139, 63] width 31 height 19
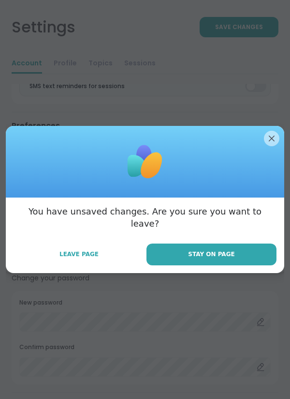
click at [248, 257] on button "Stay on Page" at bounding box center [212, 255] width 130 height 22
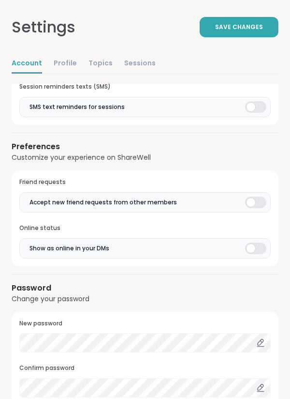
scroll to position [827, 0]
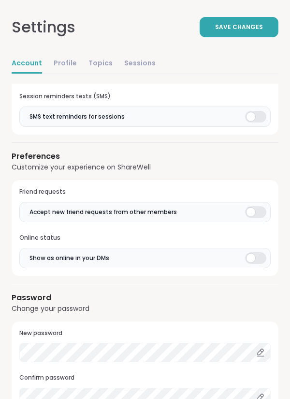
click at [249, 115] on div at bounding box center [255, 117] width 21 height 12
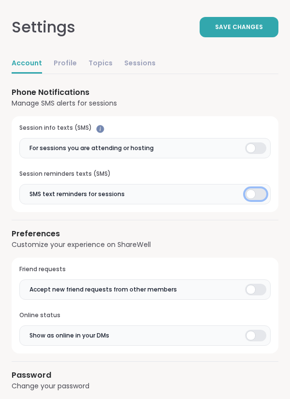
scroll to position [747, 0]
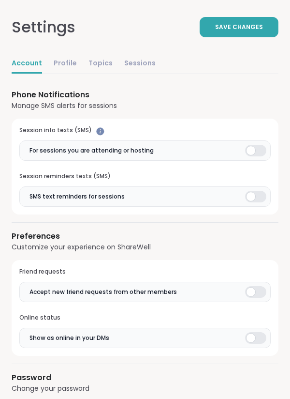
click at [218, 25] on button "Save Changes" at bounding box center [239, 27] width 79 height 20
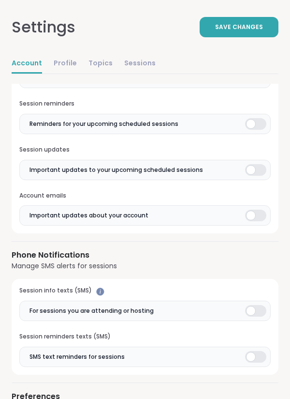
scroll to position [589, 0]
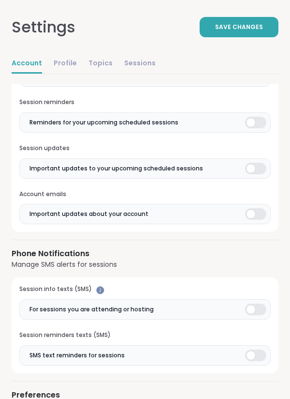
click at [143, 60] on link "Sessions" at bounding box center [139, 63] width 31 height 19
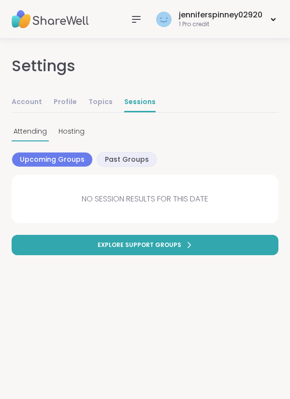
click at [78, 131] on span "Hosting" at bounding box center [72, 131] width 26 height 10
click at [97, 105] on link "Topics" at bounding box center [101, 102] width 24 height 19
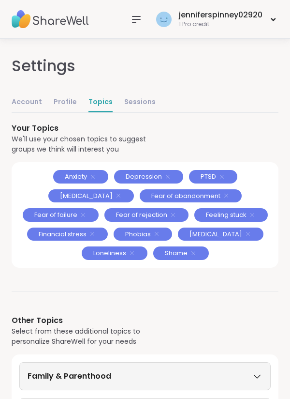
click at [275, 18] on icon at bounding box center [274, 19] width 6 height 4
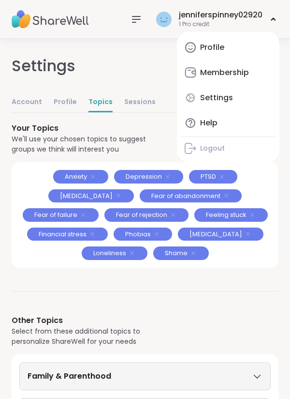
click at [248, 73] on div "Membership" at bounding box center [224, 72] width 49 height 11
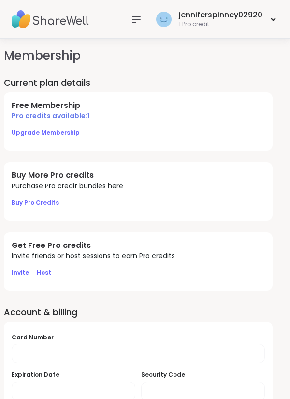
click at [274, 20] on icon at bounding box center [273, 19] width 3 height 2
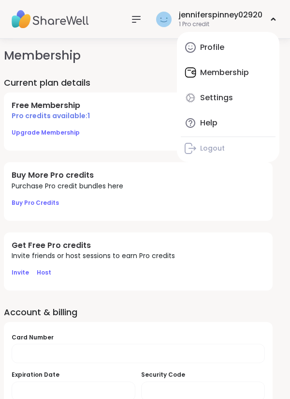
click at [238, 98] on link "Settings" at bounding box center [228, 97] width 95 height 23
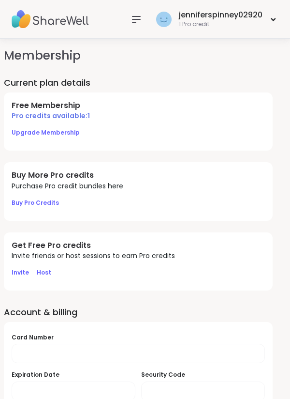
select select "**"
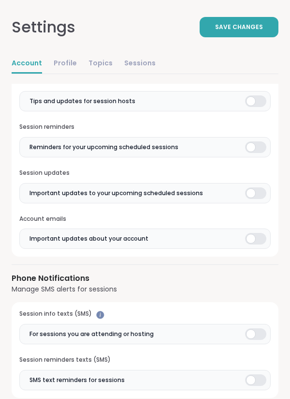
scroll to position [564, 0]
click at [101, 317] on div at bounding box center [100, 314] width 8 height 8
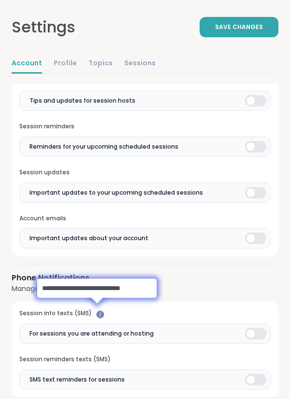
click at [262, 332] on div at bounding box center [255, 334] width 21 height 12
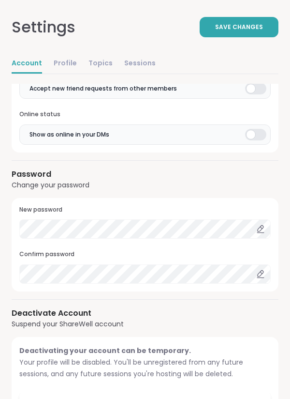
scroll to position [952, 0]
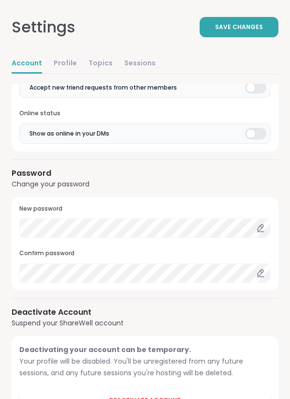
click at [260, 34] on button "Save Changes" at bounding box center [239, 27] width 79 height 20
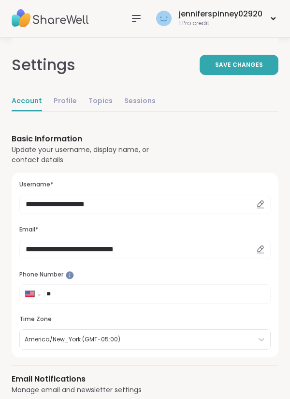
scroll to position [0, 0]
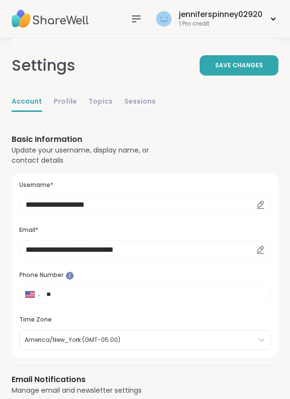
click at [137, 21] on icon at bounding box center [137, 19] width 12 height 12
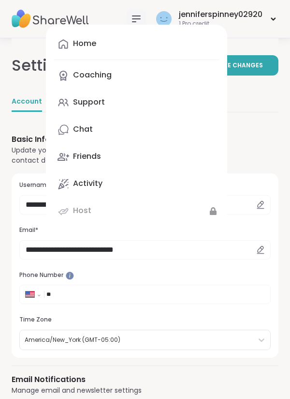
click at [68, 152] on icon at bounding box center [64, 157] width 12 height 12
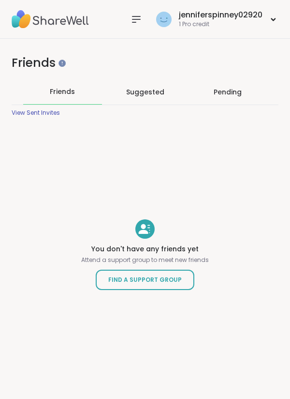
click at [127, 19] on div at bounding box center [136, 19] width 19 height 19
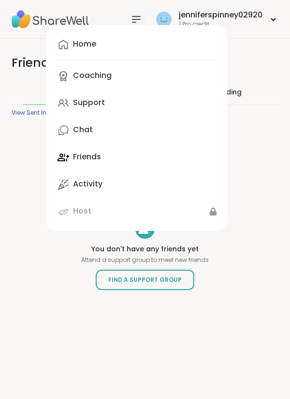
click at [73, 101] on div "Support" at bounding box center [89, 102] width 32 height 11
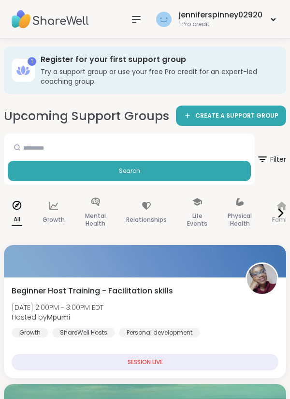
click at [276, 23] on div "jenniferspinney02920 1 Pro credit" at bounding box center [216, 19] width 125 height 23
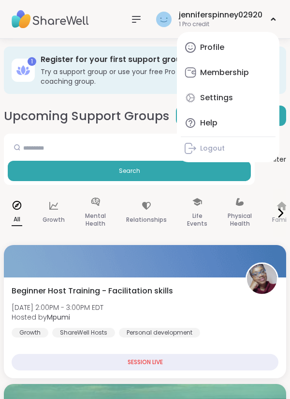
click at [274, 19] on icon at bounding box center [273, 19] width 3 height 2
